Goal: Go to known website: Access a specific website the user already knows

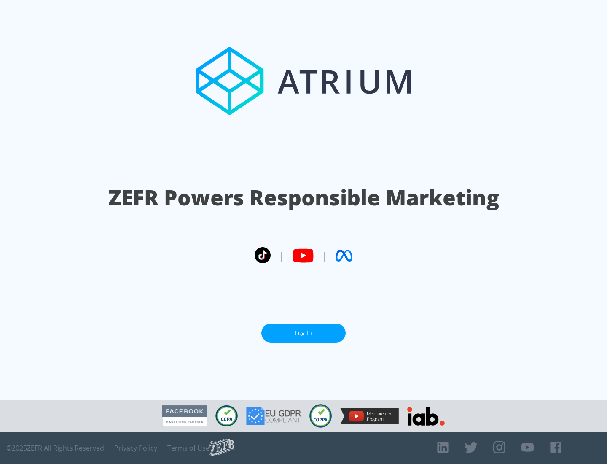
click at [304, 333] on link "Log In" at bounding box center [304, 333] width 84 height 19
